Goal: Find contact information: Find contact information

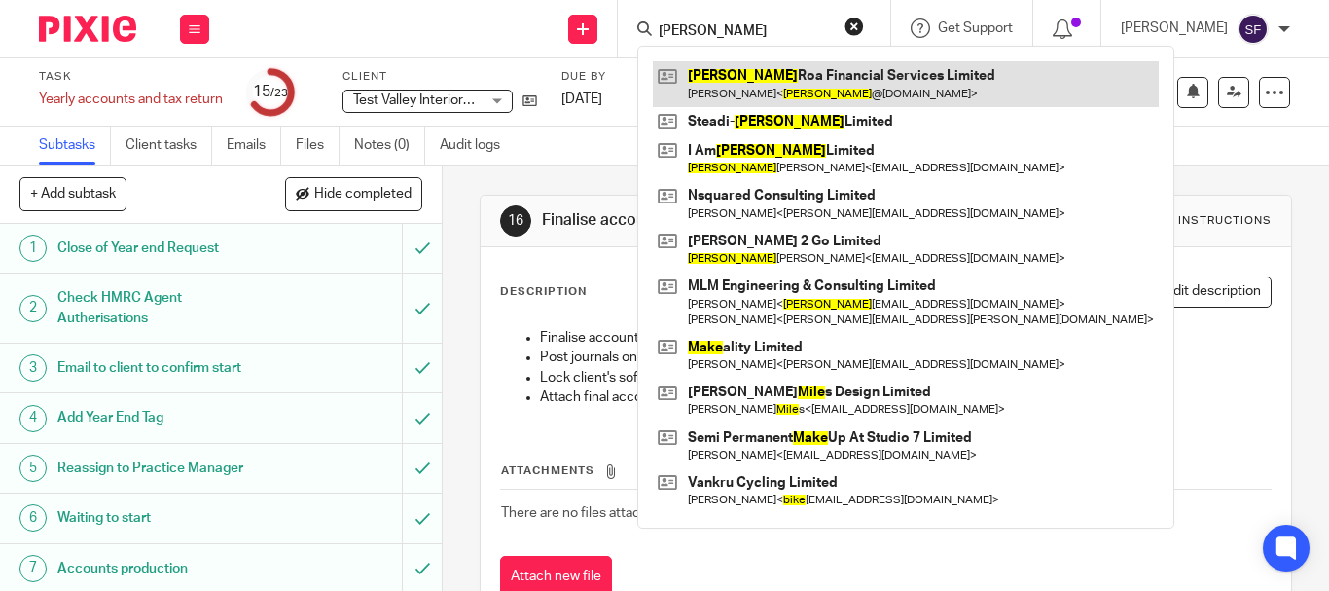
type input "[PERSON_NAME]"
click at [802, 90] on link at bounding box center [906, 83] width 506 height 45
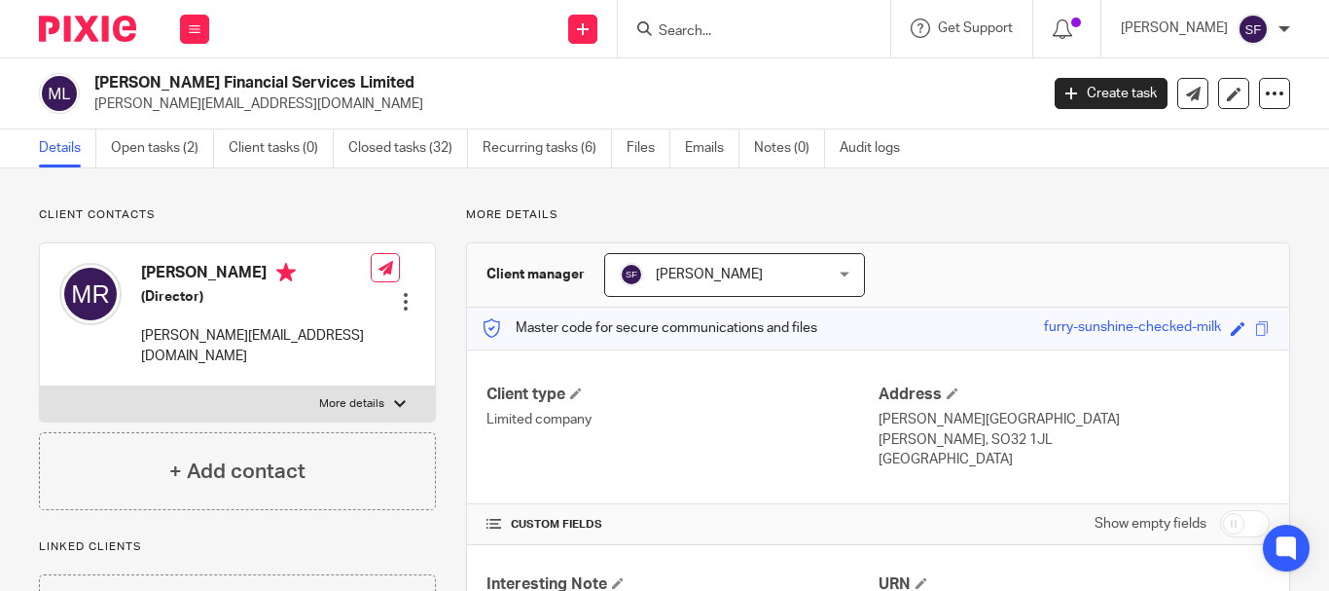
drag, startPoint x: 96, startPoint y: 104, endPoint x: 289, endPoint y: 106, distance: 192.6
click at [291, 106] on p "mike@beaufortplanningsw.co.uk" at bounding box center [559, 103] width 931 height 19
copy p "mike@beaufortplanningsw.co.uk"
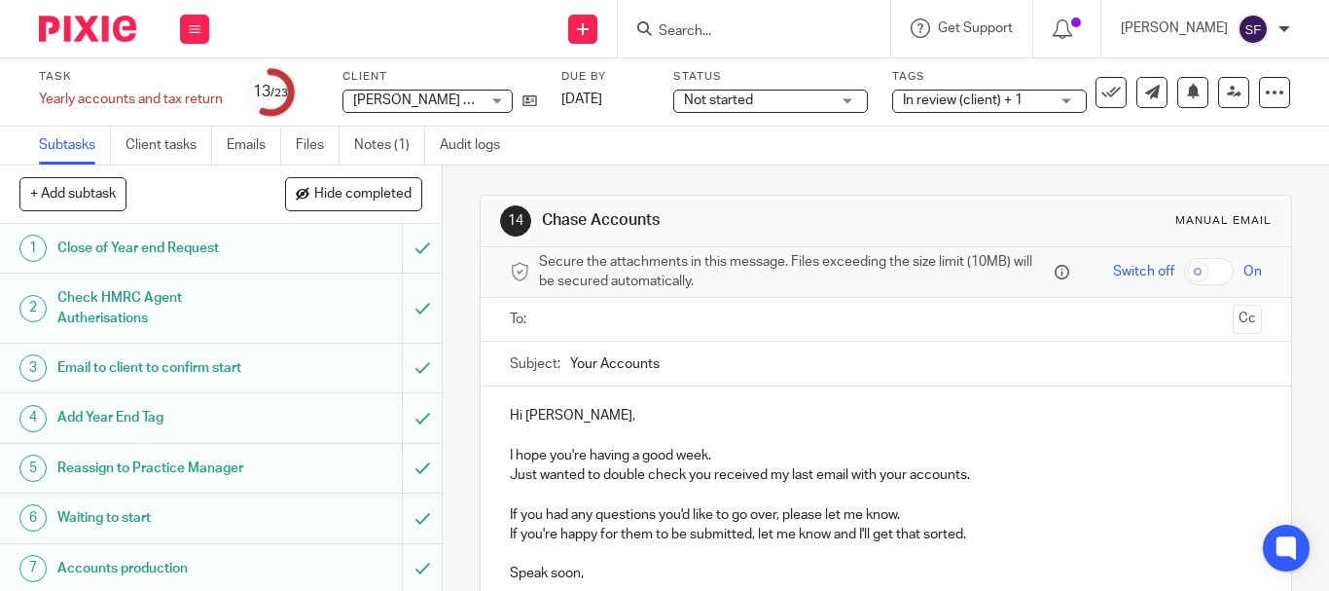
click at [747, 28] on input "Search" at bounding box center [744, 32] width 175 height 18
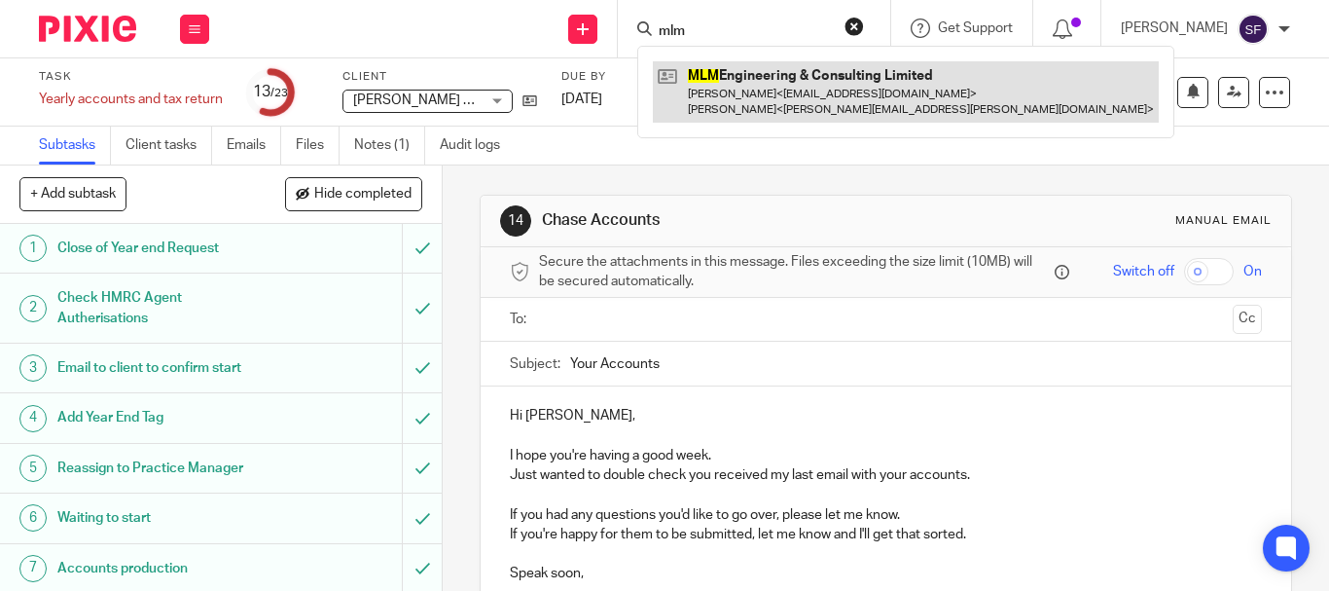
type input "mlm"
click at [787, 110] on link at bounding box center [906, 91] width 506 height 60
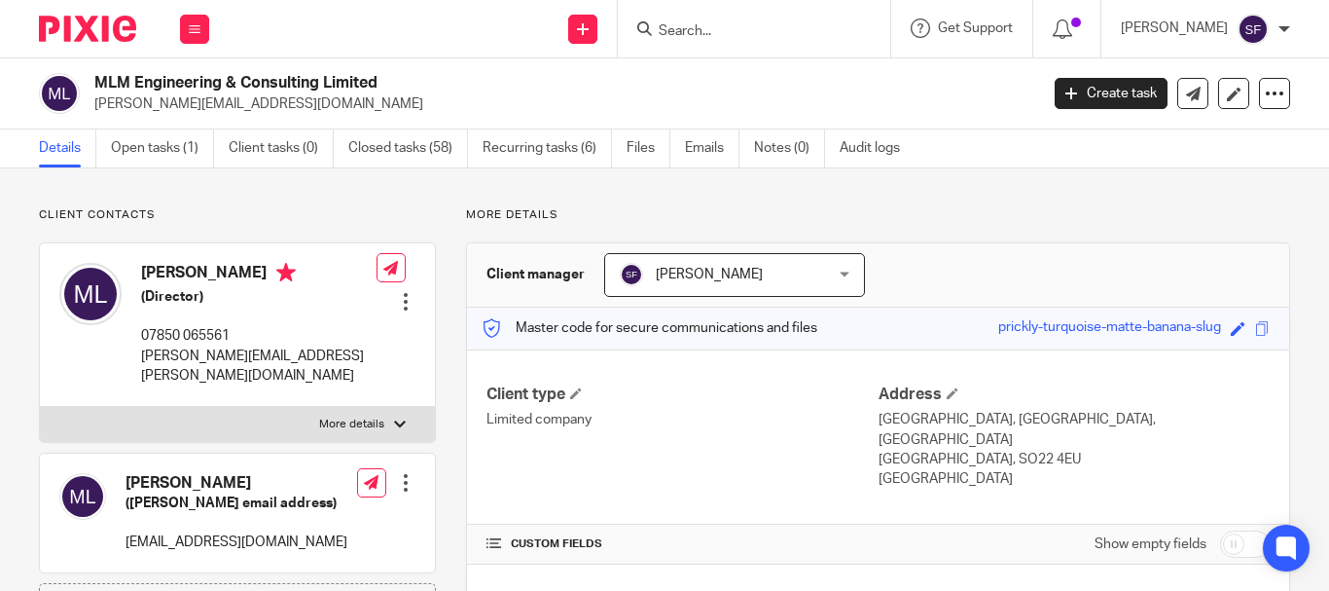
drag, startPoint x: 94, startPoint y: 108, endPoint x: 301, endPoint y: 108, distance: 206.3
click at [318, 108] on p "michael.lemarquand@nmcn.com" at bounding box center [559, 103] width 931 height 19
copy p "michael.lemarquand@nmcn.com"
click at [773, 29] on input "Search" at bounding box center [744, 32] width 175 height 18
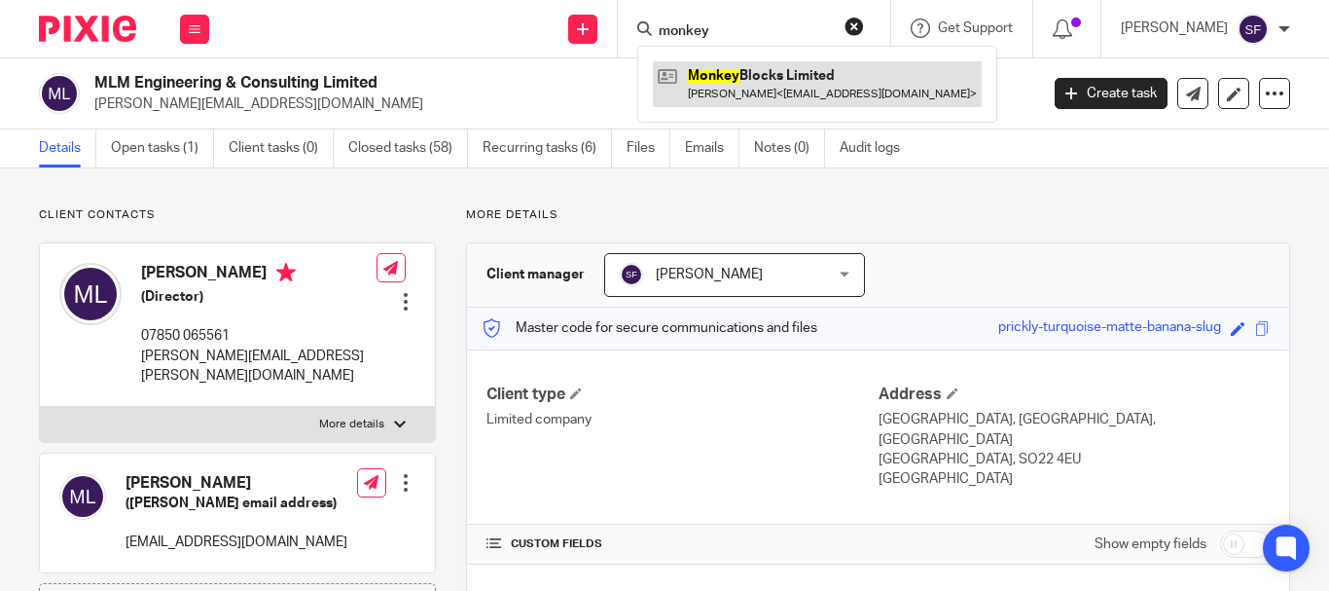
type input "monkey"
click at [796, 82] on link at bounding box center [817, 83] width 329 height 45
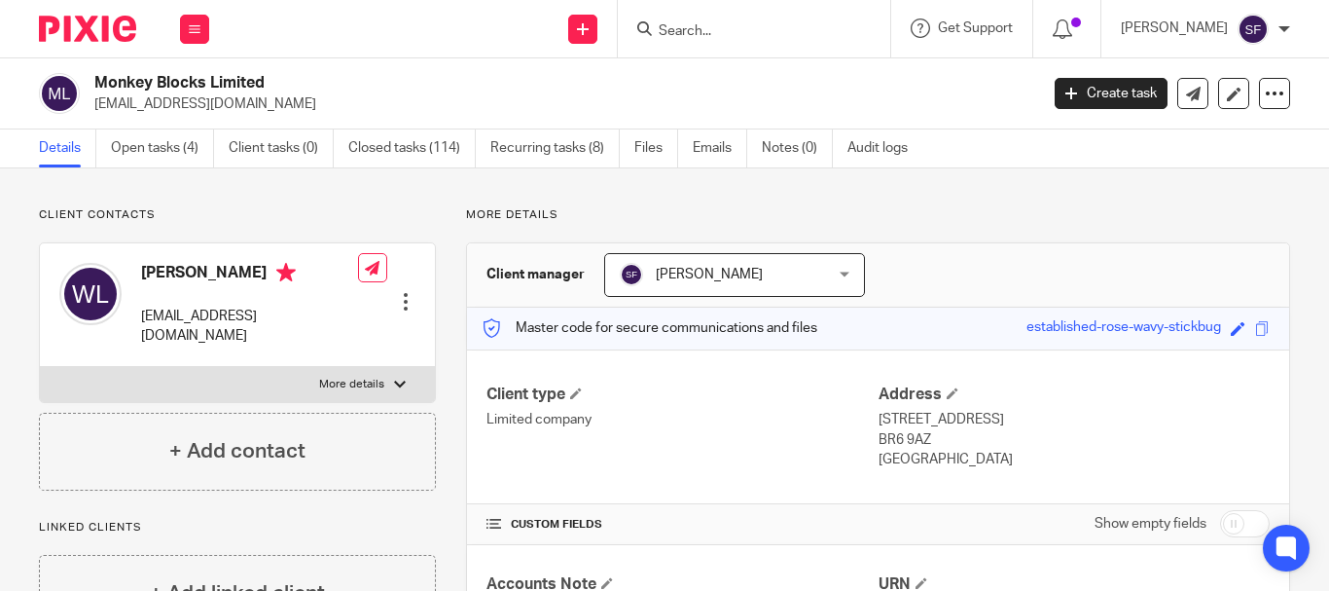
click at [771, 35] on input "Search" at bounding box center [744, 32] width 175 height 18
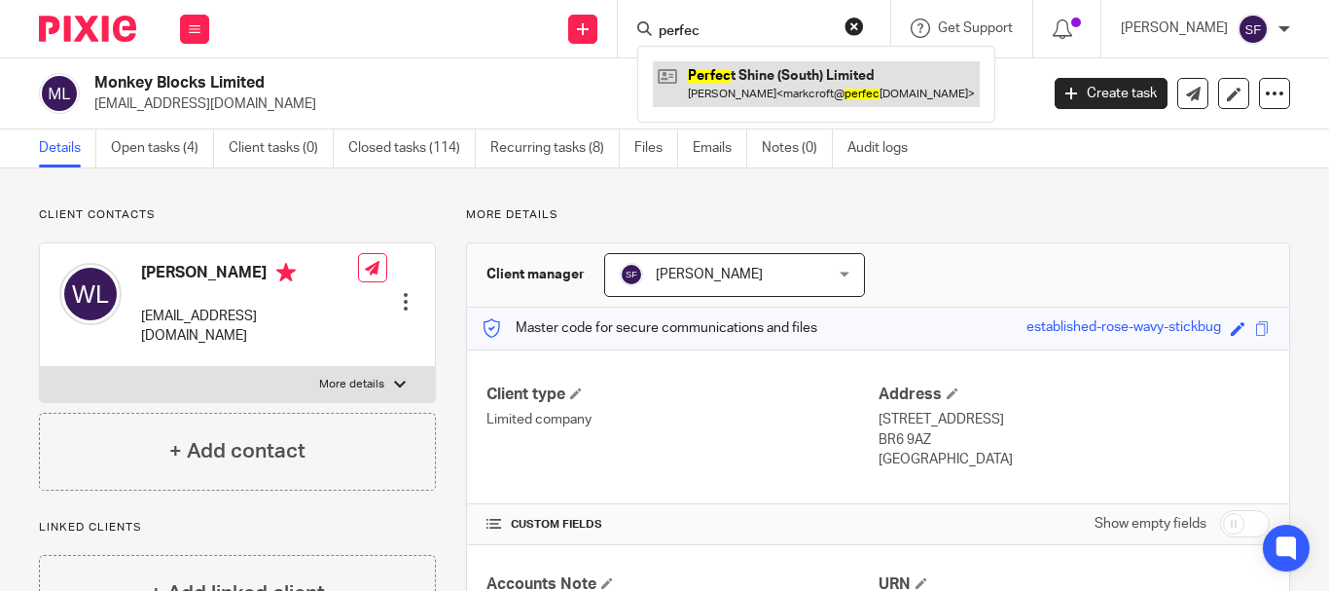
type input "perfec"
click at [784, 91] on link at bounding box center [816, 83] width 327 height 45
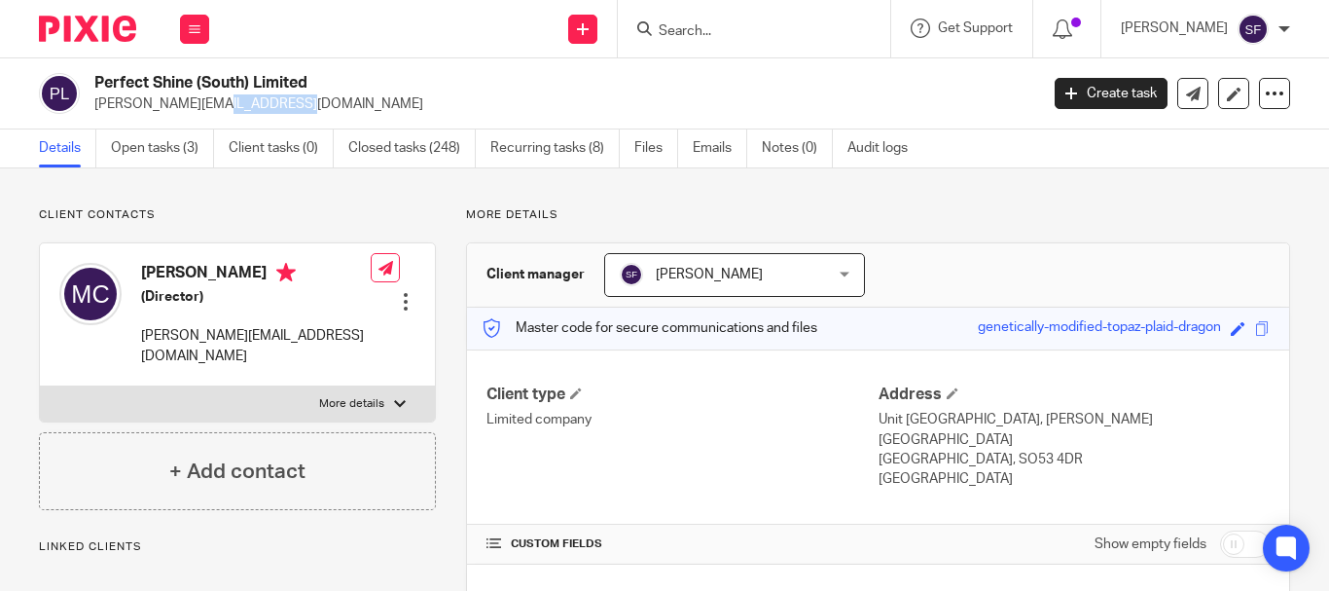
click at [176, 113] on p "[PERSON_NAME][EMAIL_ADDRESS][DOMAIN_NAME]" at bounding box center [559, 103] width 931 height 19
drag, startPoint x: 335, startPoint y: 108, endPoint x: 94, endPoint y: 104, distance: 240.3
click at [94, 104] on p "[PERSON_NAME][EMAIL_ADDRESS][DOMAIN_NAME]" at bounding box center [559, 103] width 931 height 19
copy p "[PERSON_NAME][EMAIL_ADDRESS][DOMAIN_NAME]"
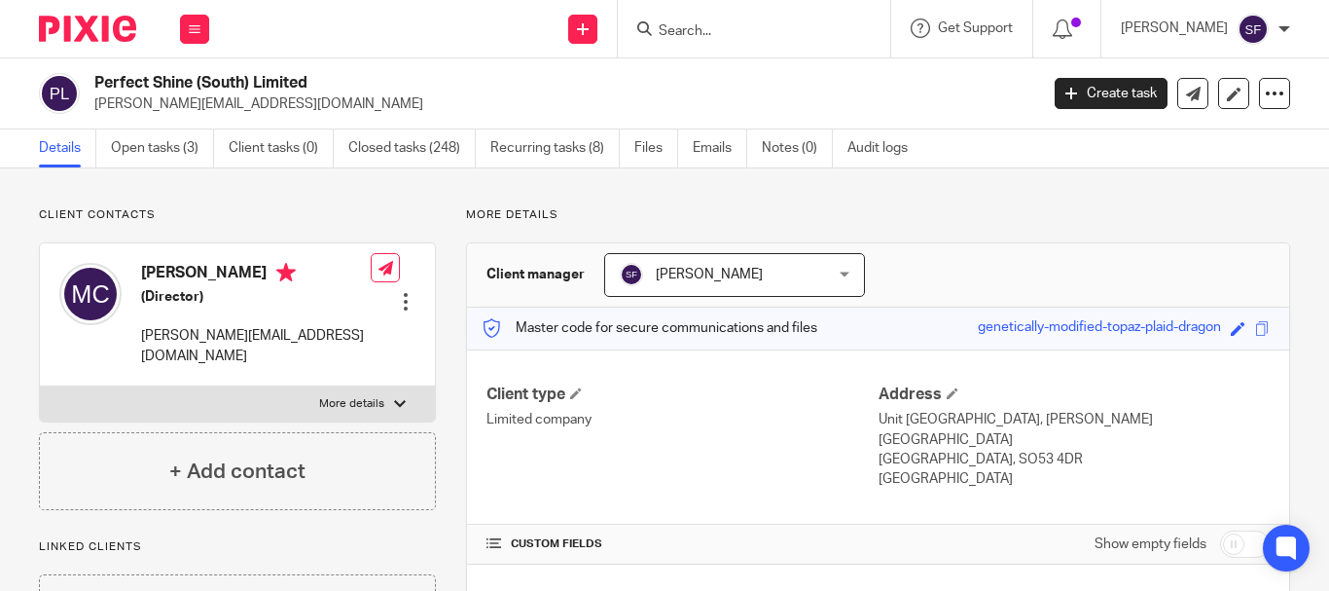
click at [752, 41] on form at bounding box center [760, 29] width 207 height 24
click at [745, 51] on div at bounding box center [754, 28] width 272 height 57
click at [760, 26] on input "Search" at bounding box center [744, 32] width 175 height 18
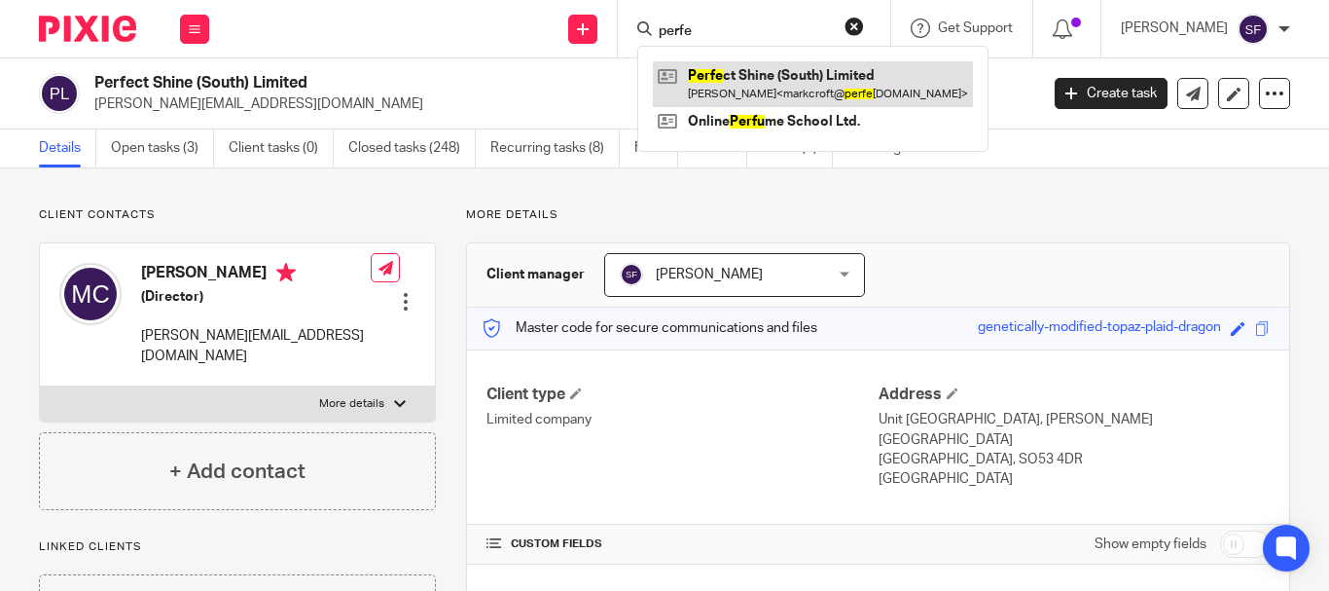
type input "perfe"
click at [798, 82] on link at bounding box center [813, 83] width 320 height 45
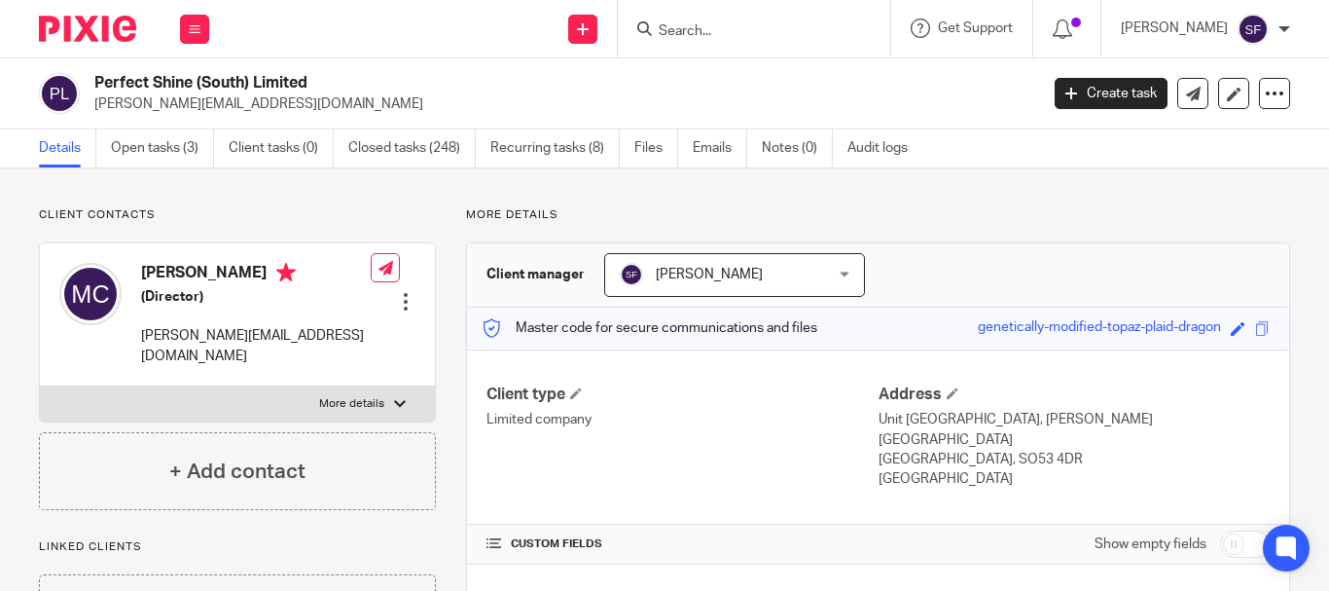
click at [770, 31] on input "Search" at bounding box center [744, 32] width 175 height 18
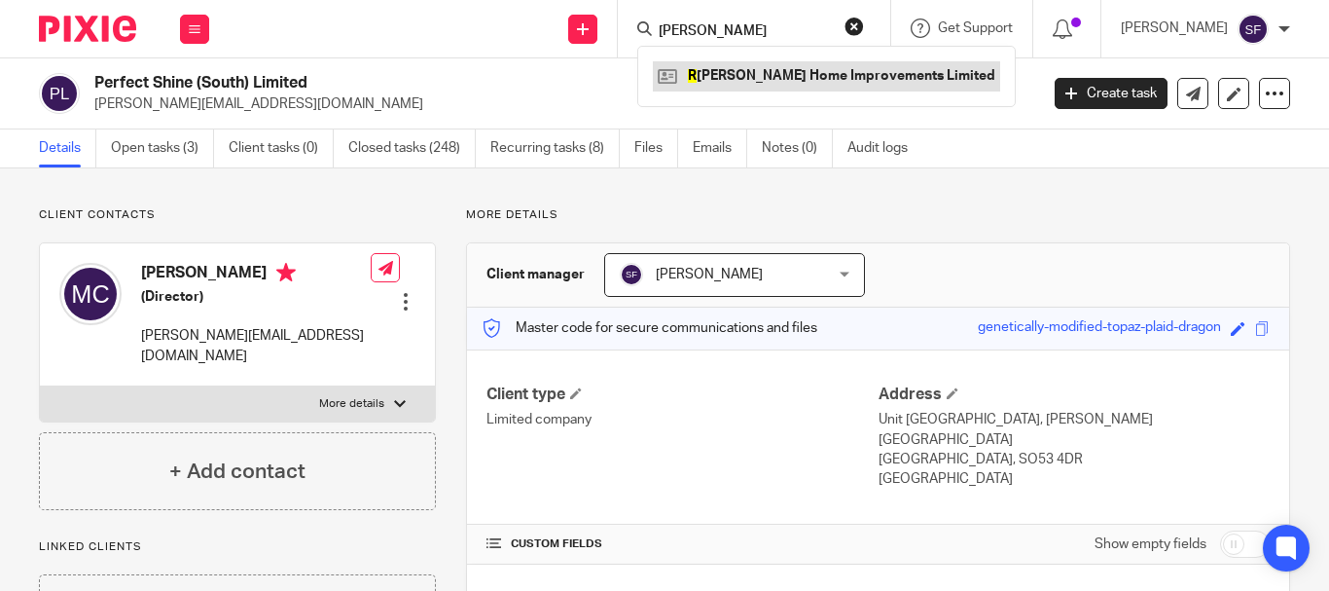
type input "[PERSON_NAME]"
click at [818, 83] on link at bounding box center [826, 75] width 347 height 29
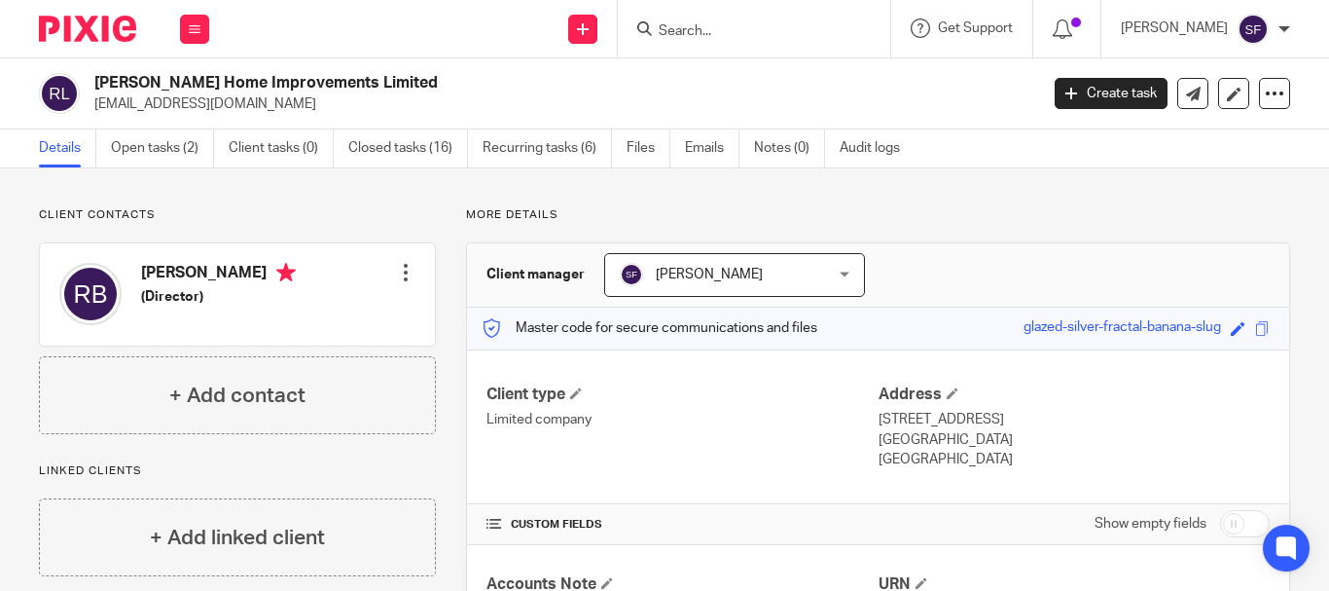
click at [258, 105] on div "R J Baker Home Improvements Limited rbaker9008@outlook.com" at bounding box center [532, 93] width 987 height 41
click at [758, 41] on form at bounding box center [760, 29] width 207 height 24
click at [748, 37] on input "Search" at bounding box center [744, 32] width 175 height 18
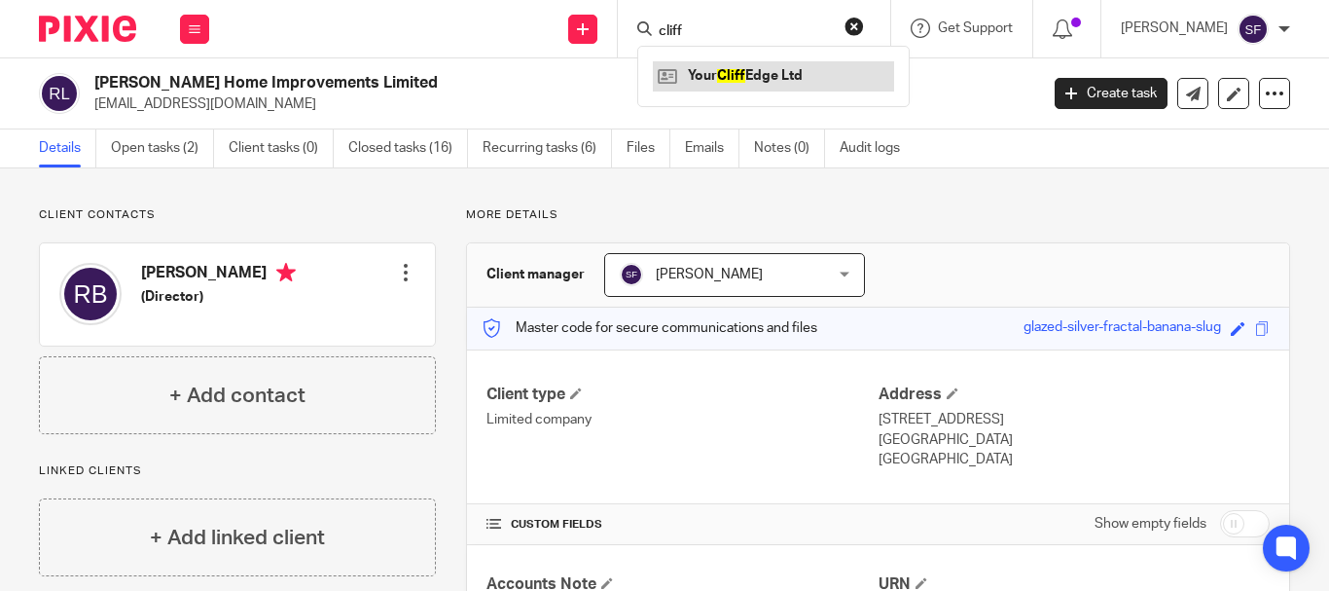
type input "cliff"
click at [784, 80] on link at bounding box center [773, 75] width 241 height 29
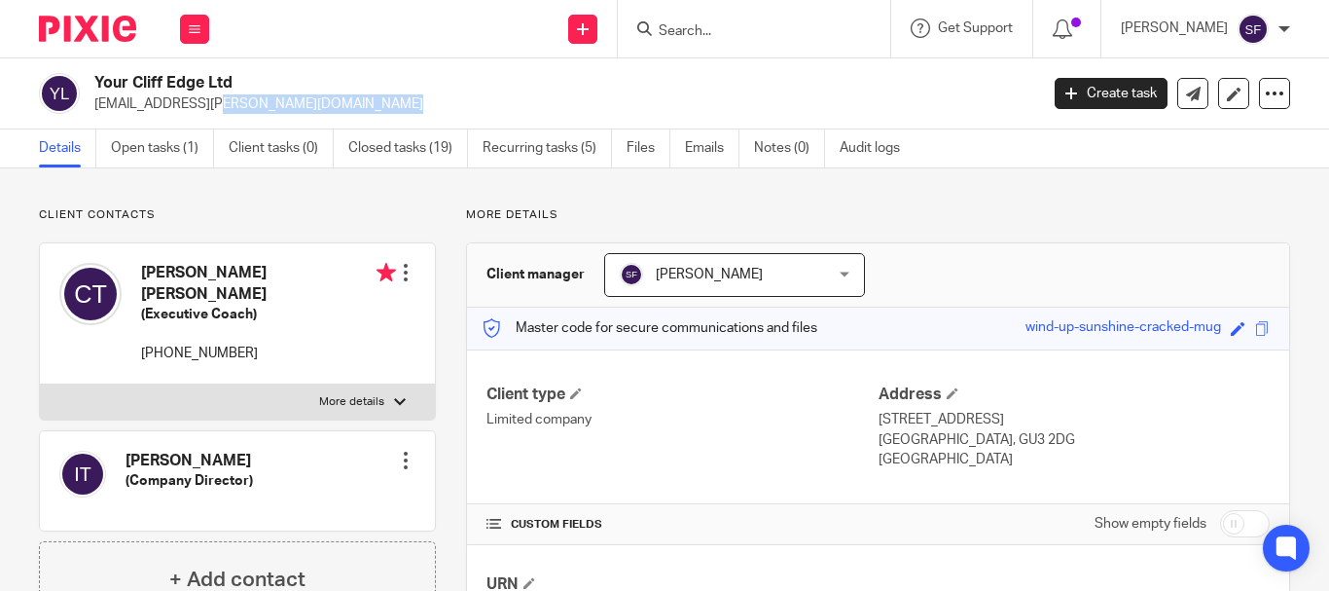
drag, startPoint x: 0, startPoint y: 0, endPoint x: 233, endPoint y: 109, distance: 256.8
click at [247, 104] on p "cliff.g.taylor@gmail.com" at bounding box center [559, 103] width 931 height 19
click at [753, 28] on input "Search" at bounding box center [744, 32] width 175 height 18
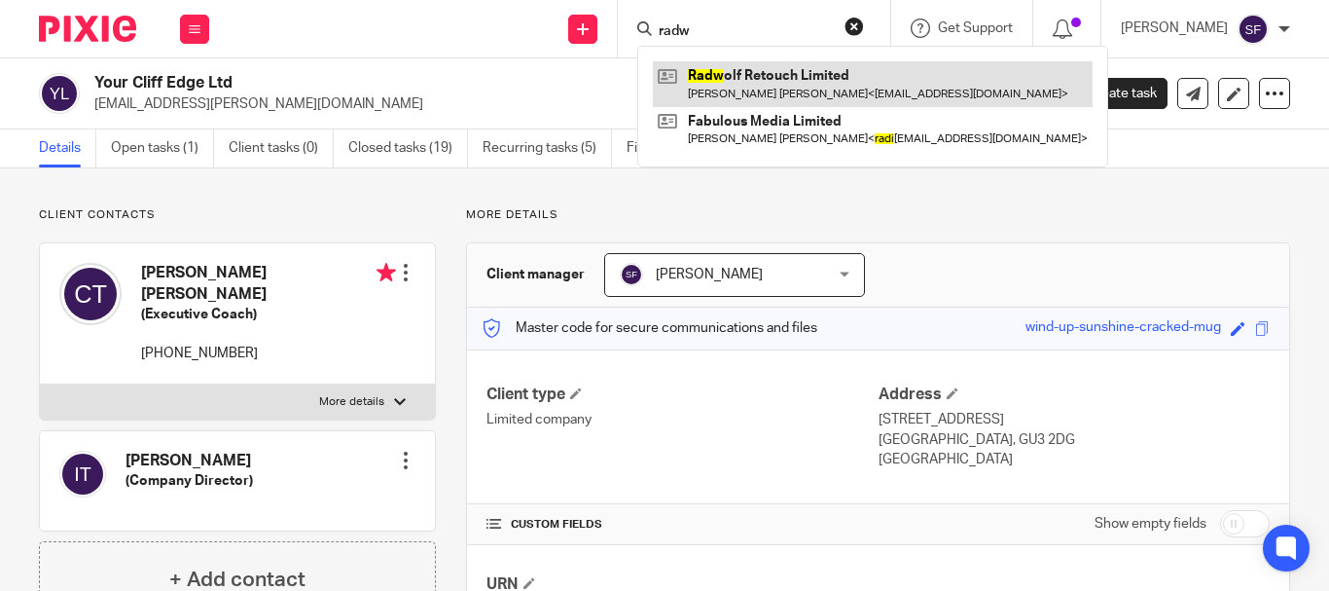
type input "radw"
click at [785, 90] on link at bounding box center [873, 83] width 440 height 45
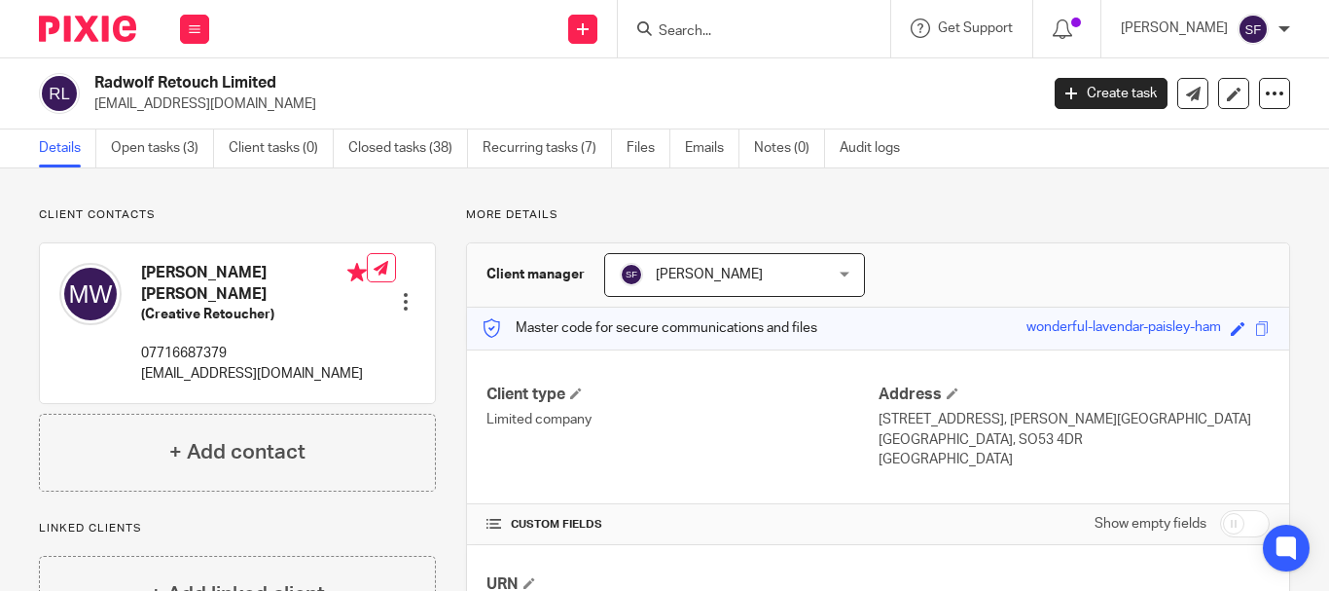
drag, startPoint x: 0, startPoint y: 0, endPoint x: 246, endPoint y: 117, distance: 272.4
click at [248, 117] on div "Radwolf Retouch Limited [EMAIL_ADDRESS][DOMAIN_NAME] Create task Update from Co…" at bounding box center [664, 93] width 1329 height 71
click at [759, 20] on form at bounding box center [760, 29] width 207 height 24
click at [759, 32] on input "Search" at bounding box center [744, 32] width 175 height 18
click at [832, 32] on input "Search" at bounding box center [744, 32] width 175 height 18
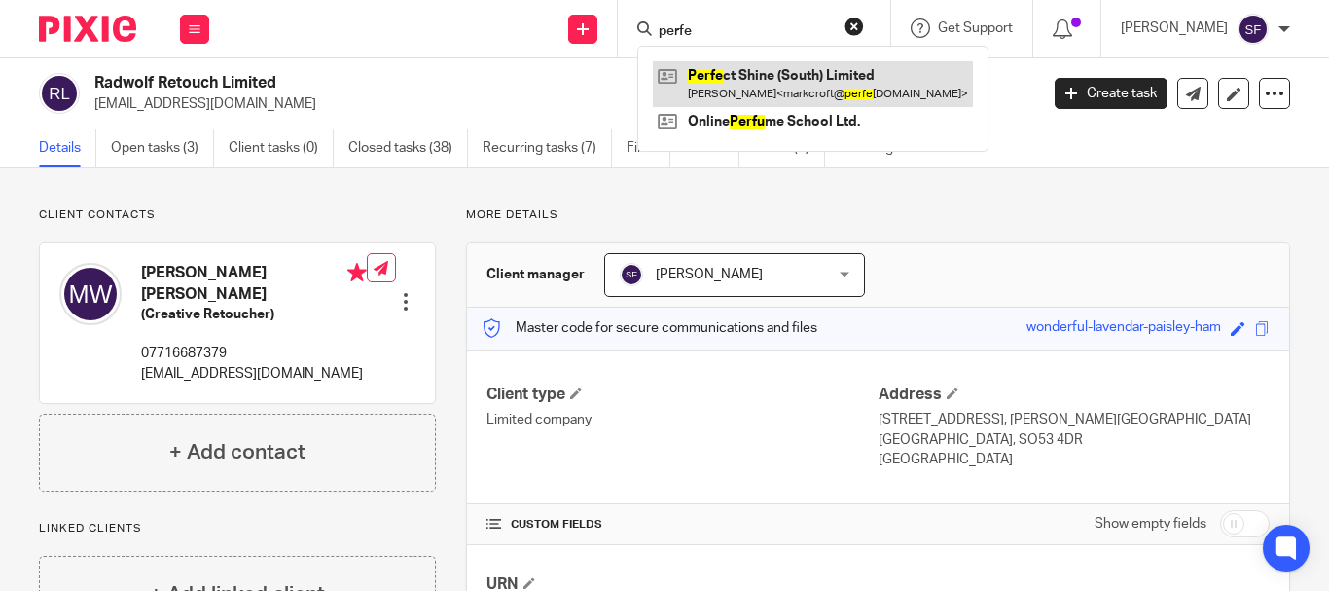
type input "perfe"
click at [818, 80] on link at bounding box center [813, 83] width 320 height 45
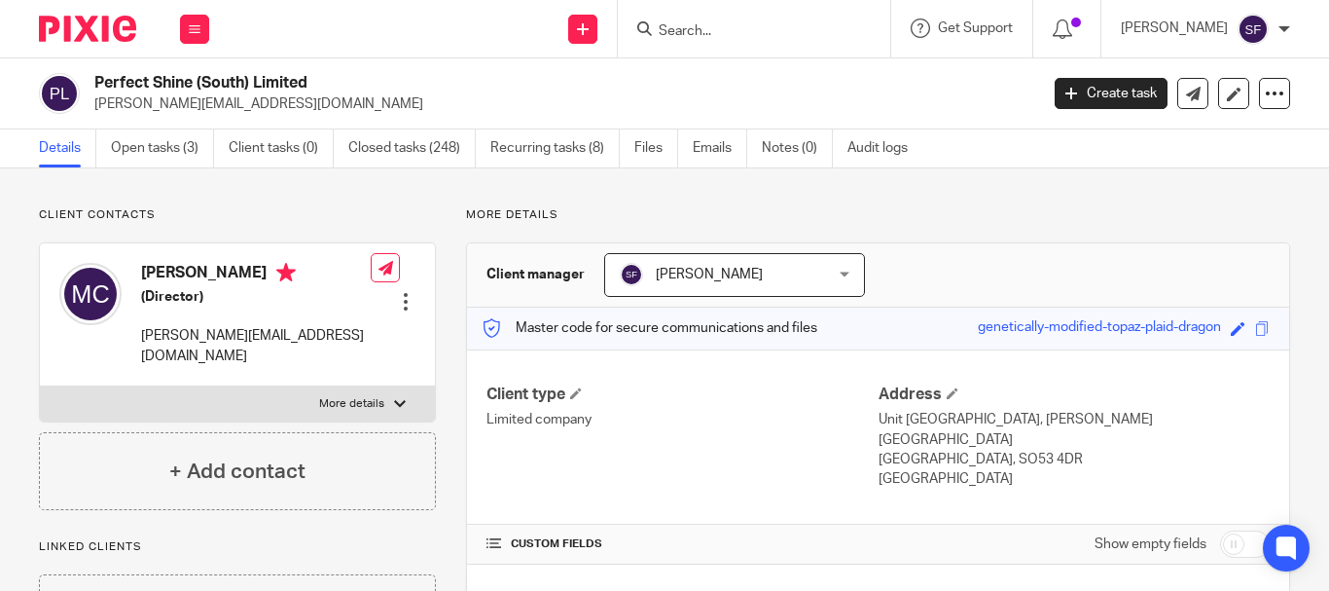
drag, startPoint x: 0, startPoint y: 0, endPoint x: 333, endPoint y: 105, distance: 348.9
click at [333, 105] on p "[PERSON_NAME][EMAIL_ADDRESS][DOMAIN_NAME]" at bounding box center [559, 103] width 931 height 19
copy p "markcroft@perfectshineeverytime.com"
click at [789, 35] on input "Search" at bounding box center [744, 32] width 175 height 18
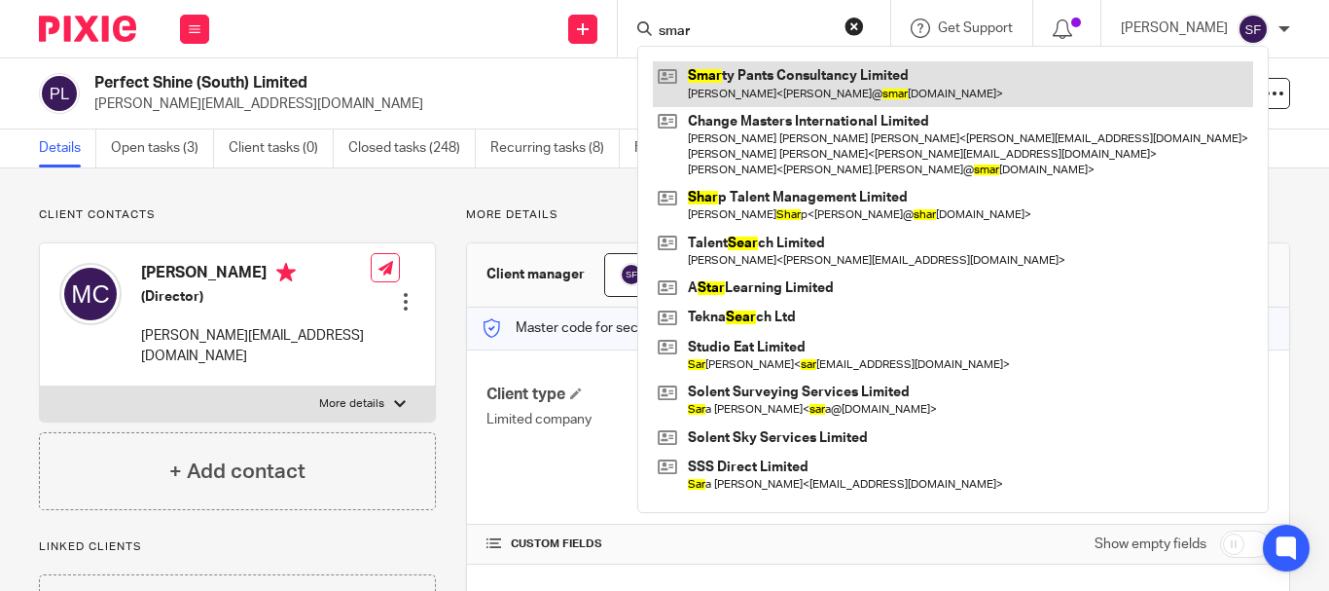
type input "smar"
click at [817, 81] on link at bounding box center [953, 83] width 600 height 45
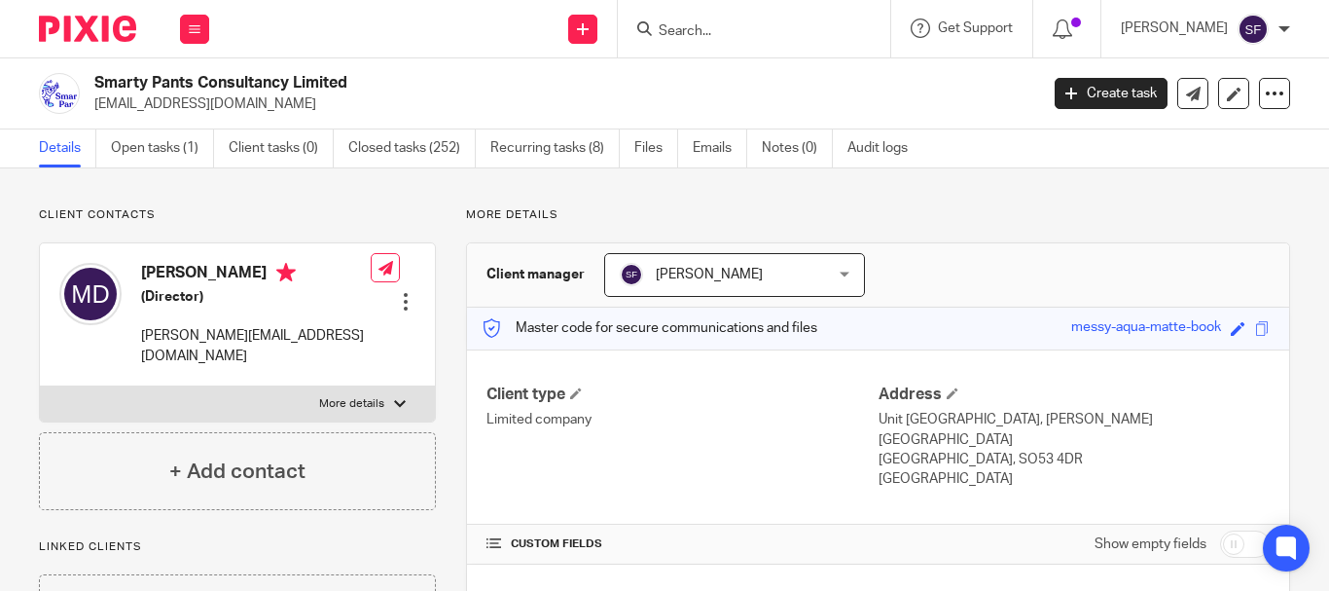
drag, startPoint x: 112, startPoint y: 109, endPoint x: 266, endPoint y: 116, distance: 153.9
click at [266, 116] on div "Smarty Pants Consultancy Limited [EMAIL_ADDRESS][DOMAIN_NAME] Create task Updat…" at bounding box center [664, 93] width 1329 height 71
click at [779, 25] on input "Search" at bounding box center [744, 32] width 175 height 18
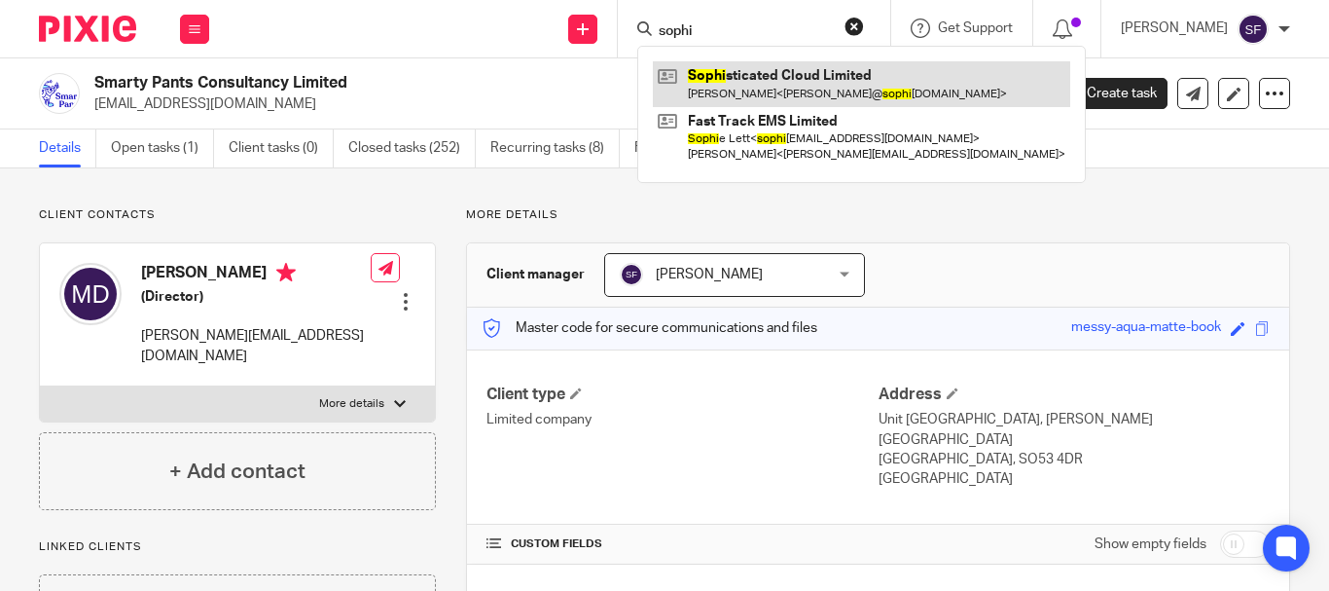
type input "sophi"
click at [937, 101] on link at bounding box center [861, 83] width 417 height 45
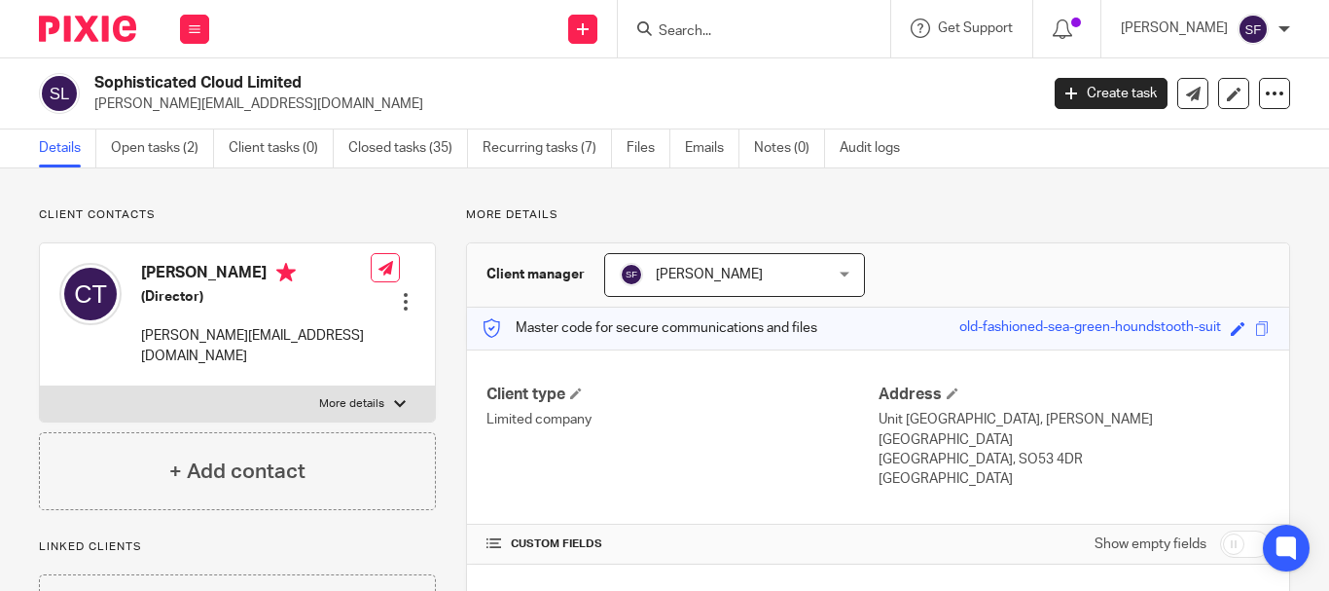
drag, startPoint x: 95, startPoint y: 107, endPoint x: 290, endPoint y: 114, distance: 194.7
click at [292, 114] on div "Sophisticated Cloud Limited [PERSON_NAME][EMAIL_ADDRESS][DOMAIN_NAME] Create ta…" at bounding box center [664, 93] width 1329 height 71
copy p "[PERSON_NAME][EMAIL_ADDRESS][DOMAIN_NAME]"
click at [772, 26] on input "Search" at bounding box center [744, 32] width 175 height 18
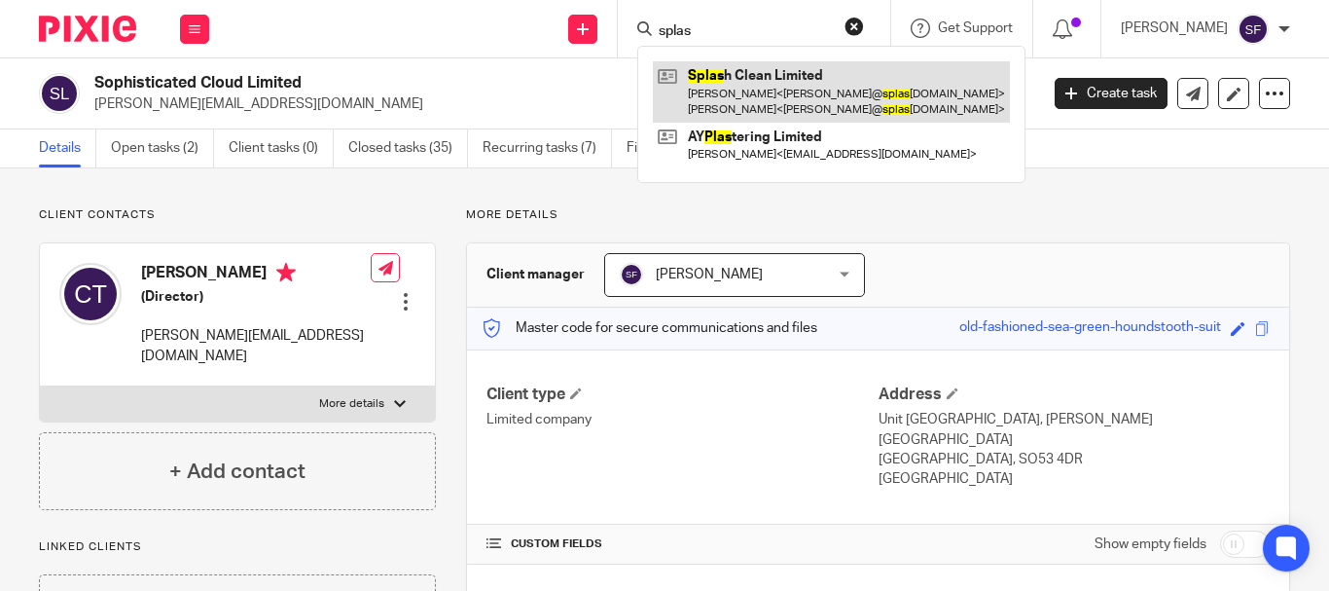
type input "splas"
click at [780, 96] on link at bounding box center [831, 91] width 357 height 60
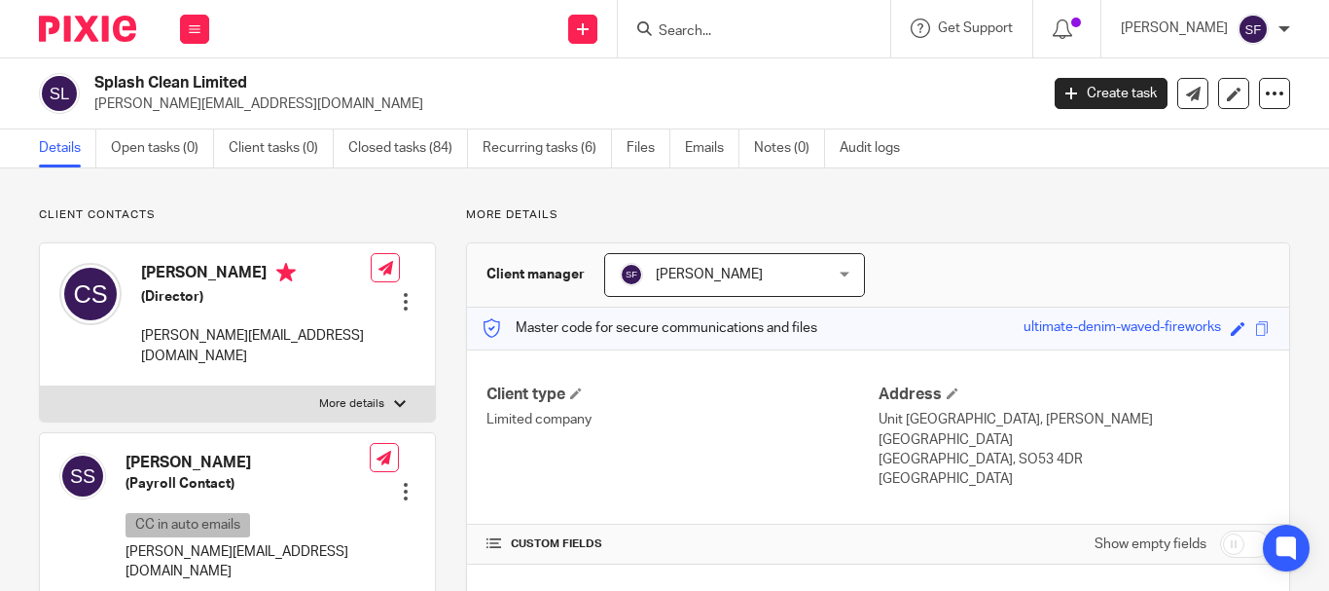
drag, startPoint x: 93, startPoint y: 105, endPoint x: 254, endPoint y: 111, distance: 160.6
click at [262, 110] on div "Splash Clean Limited [PERSON_NAME][EMAIL_ADDRESS][DOMAIN_NAME]" at bounding box center [532, 93] width 987 height 41
copy p "[PERSON_NAME][EMAIL_ADDRESS][DOMAIN_NAME]"
click at [735, 25] on input "Search" at bounding box center [744, 32] width 175 height 18
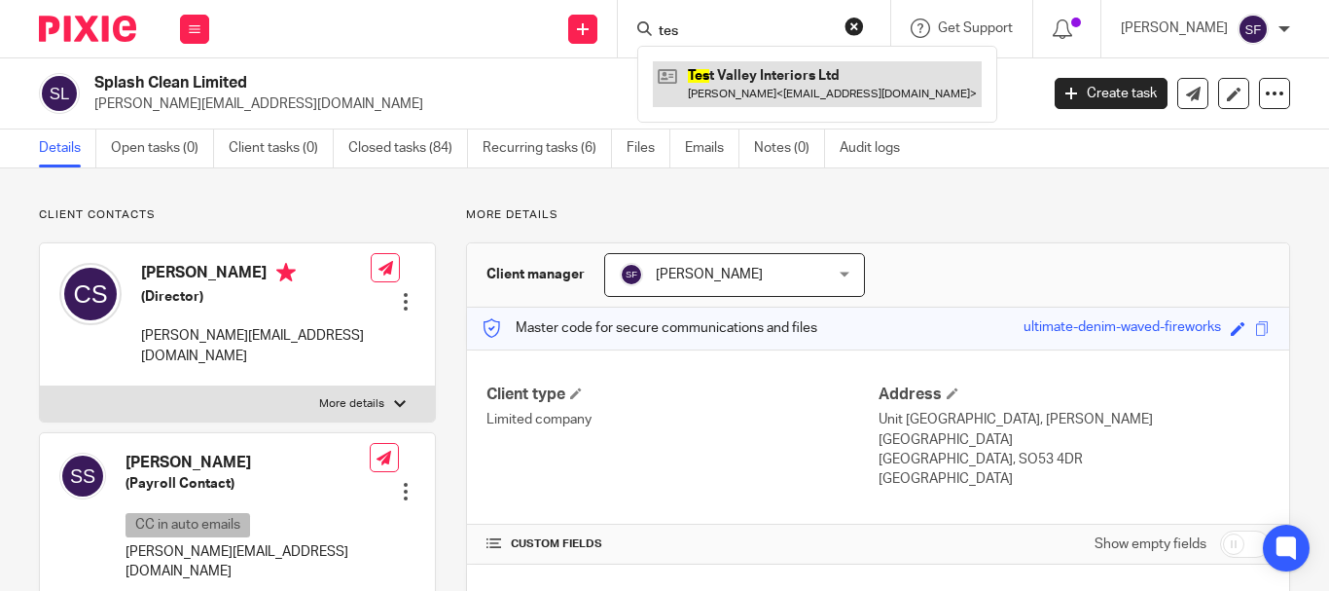
type input "tes"
click at [830, 95] on link at bounding box center [817, 83] width 329 height 45
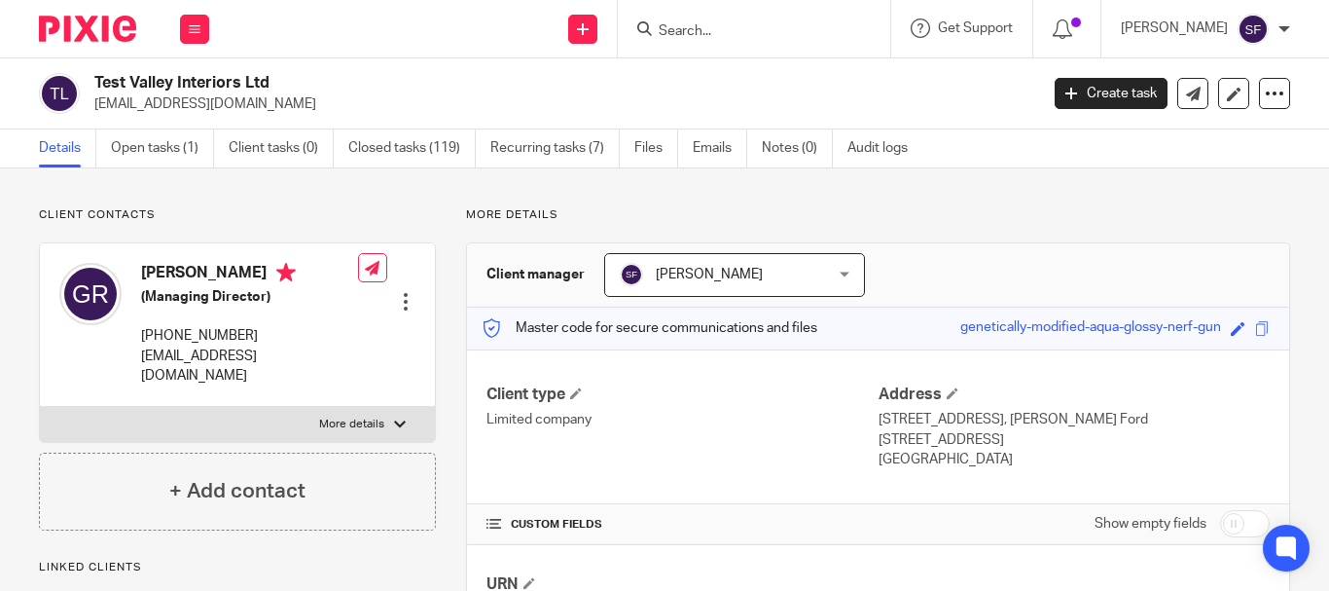
click at [269, 110] on div "Test Valley Interiors Ltd [EMAIL_ADDRESS][DOMAIN_NAME]" at bounding box center [532, 93] width 987 height 41
click at [817, 27] on input "Search" at bounding box center [744, 32] width 175 height 18
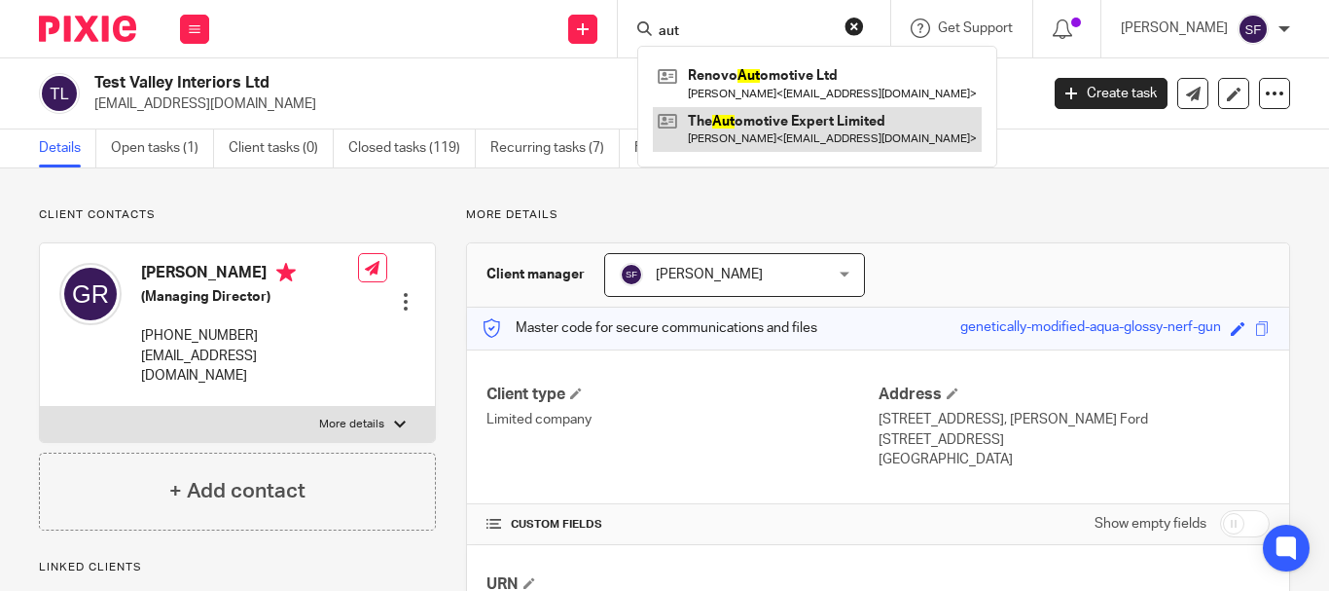
type input "aut"
click at [782, 127] on link at bounding box center [817, 129] width 329 height 45
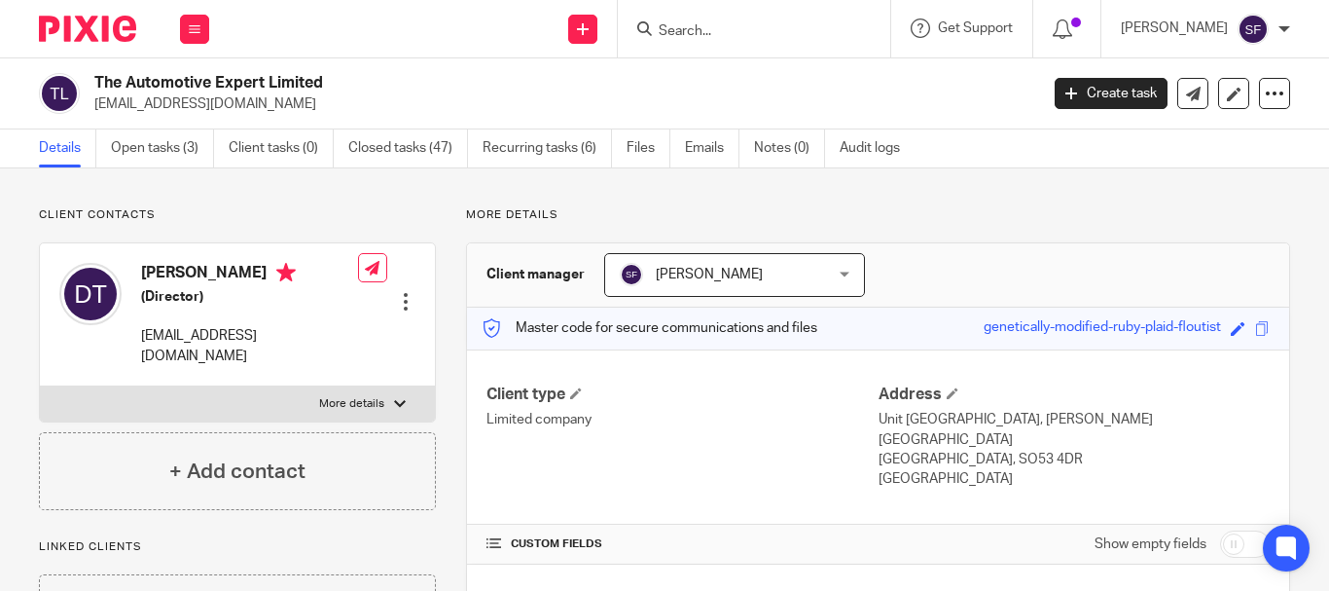
drag, startPoint x: 96, startPoint y: 105, endPoint x: 284, endPoint y: 106, distance: 187.8
click at [285, 106] on p "[EMAIL_ADDRESS][DOMAIN_NAME]" at bounding box center [559, 103] width 931 height 19
